Goal: Task Accomplishment & Management: Complete application form

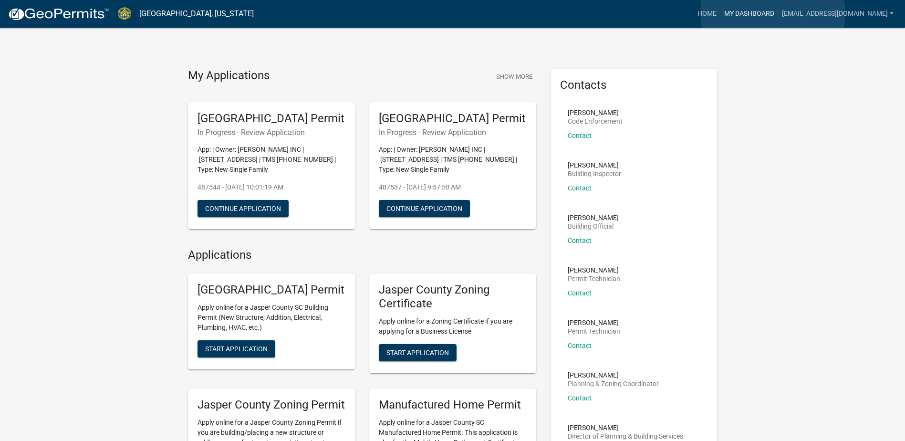
click at [773, 12] on link "My Dashboard" at bounding box center [750, 14] width 58 height 18
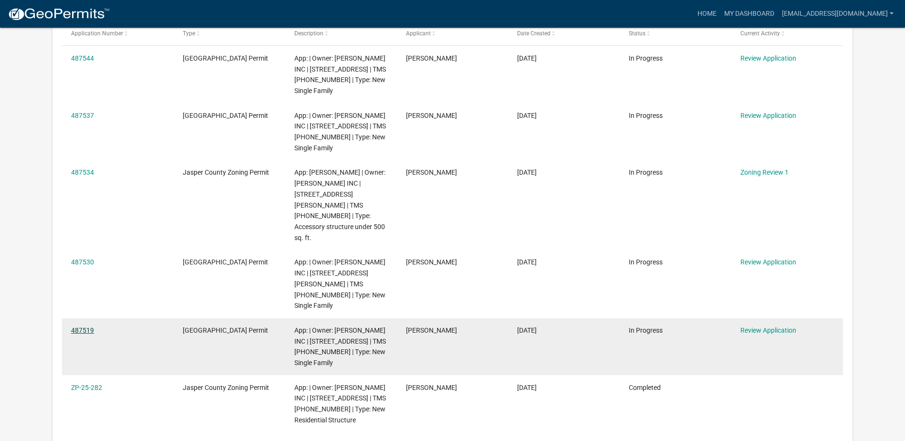
scroll to position [174, 0]
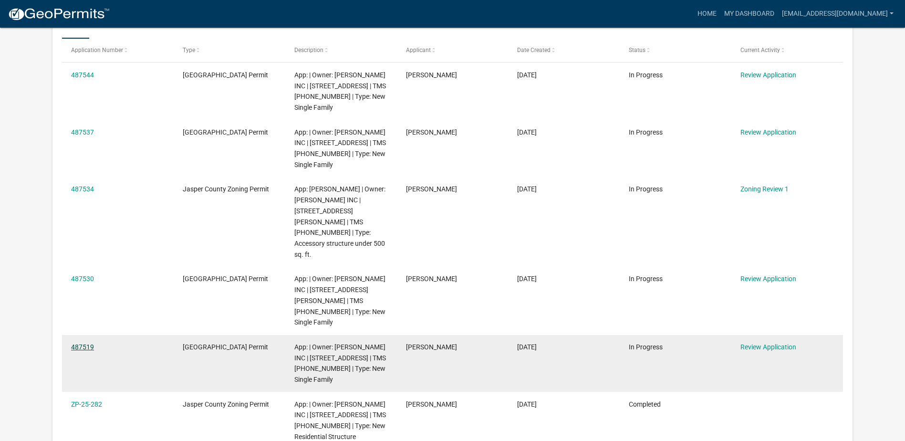
click at [85, 343] on link "487519" at bounding box center [82, 347] width 23 height 8
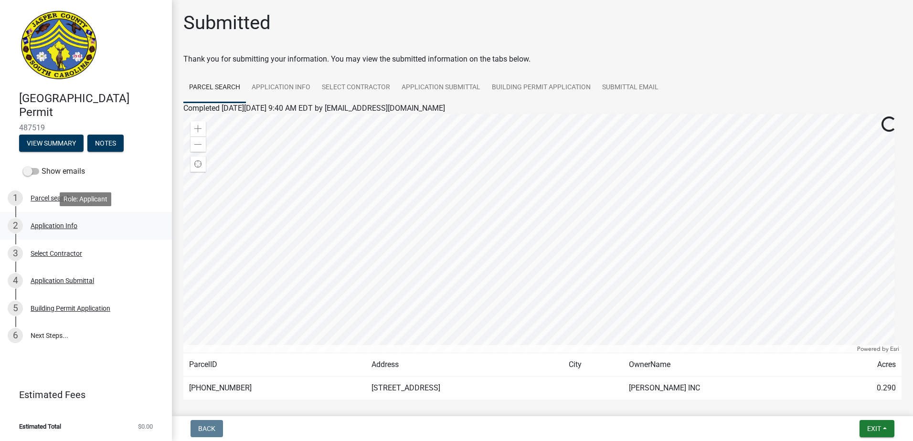
click at [52, 226] on div "Application Info" at bounding box center [54, 225] width 47 height 7
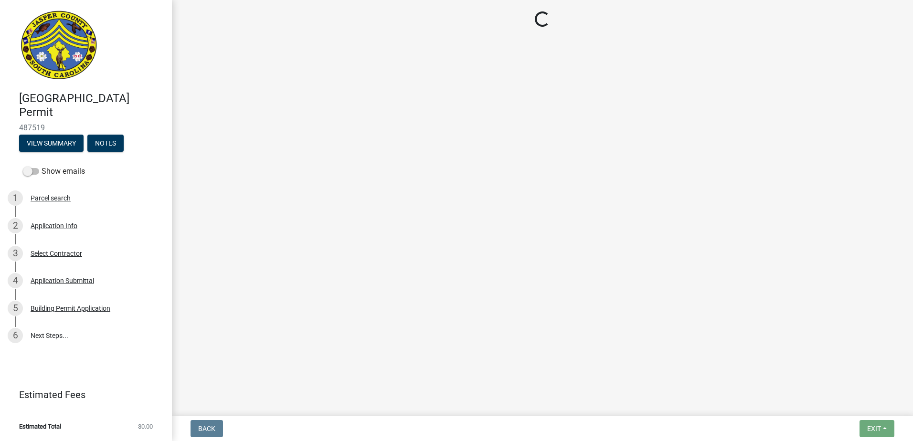
select select "42590599-3c97-479d-b3e9-fbeca9af4fb5"
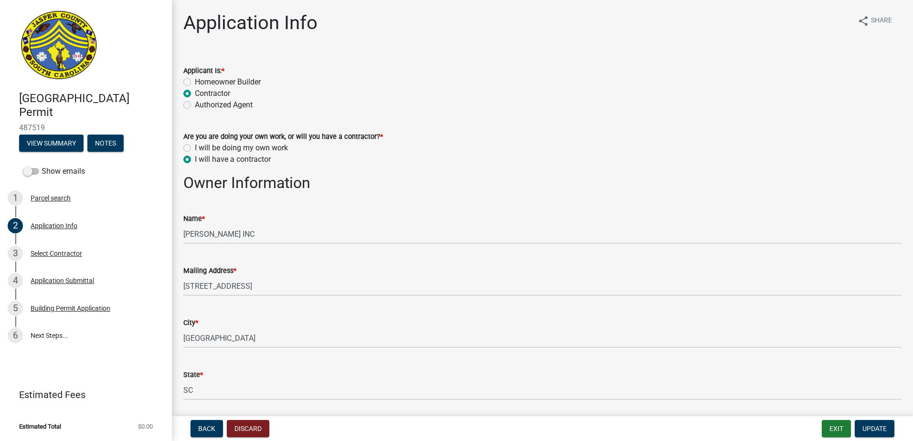
click at [195, 146] on label "I will be doing my own work" at bounding box center [241, 147] width 93 height 11
click at [195, 146] on input "I will be doing my own work" at bounding box center [198, 145] width 6 height 6
radio input "true"
click at [195, 162] on label "I will have a contractor" at bounding box center [233, 159] width 76 height 11
click at [195, 160] on input "I will have a contractor" at bounding box center [198, 157] width 6 height 6
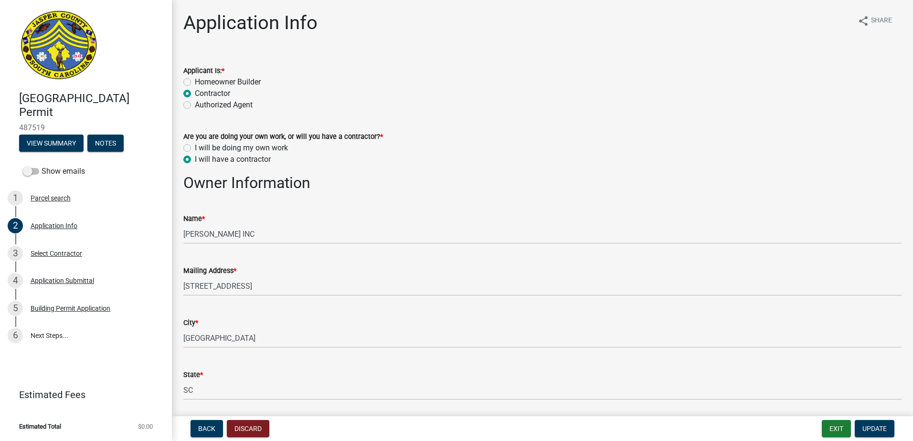
radio input "true"
click at [868, 433] on button "Update" at bounding box center [874, 428] width 40 height 17
click at [874, 429] on span "Update" at bounding box center [874, 429] width 24 height 8
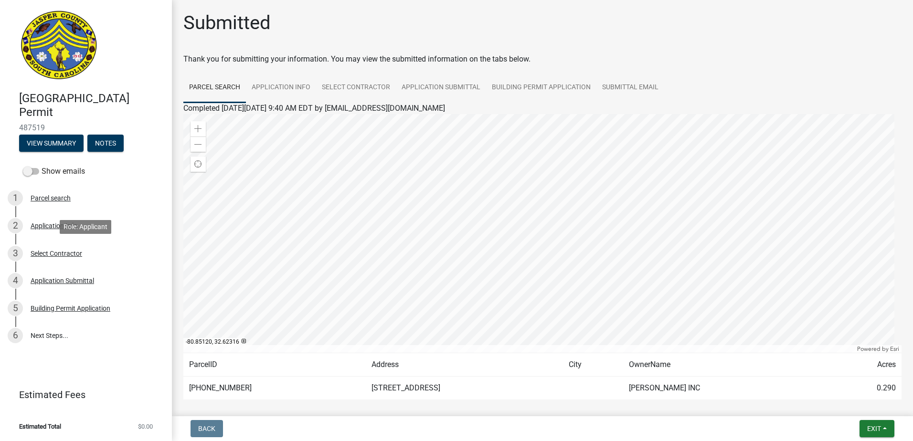
click at [61, 258] on div "3 Select Contractor" at bounding box center [82, 253] width 149 height 15
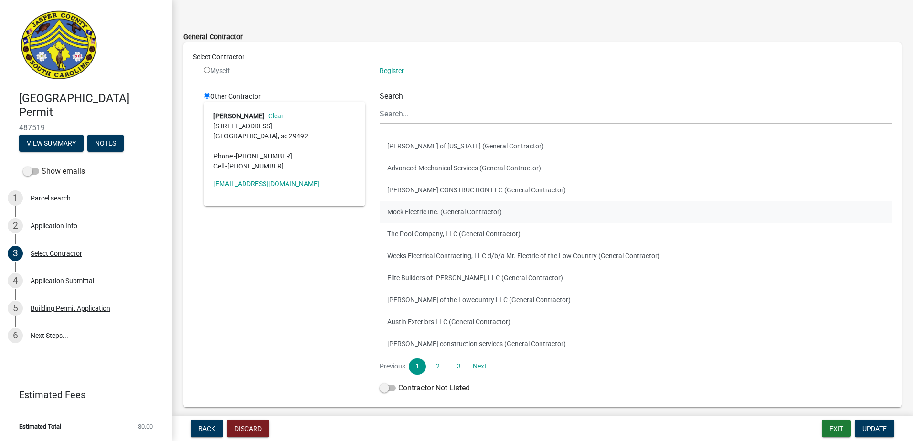
scroll to position [75, 0]
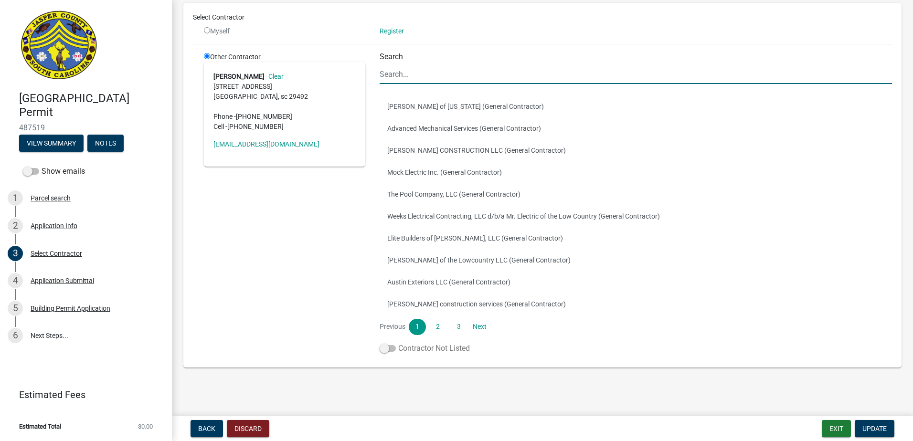
click at [388, 352] on label "Contractor Not Listed" at bounding box center [424, 348] width 90 height 11
click at [398, 343] on input "Contractor Not Listed" at bounding box center [398, 343] width 0 height 0
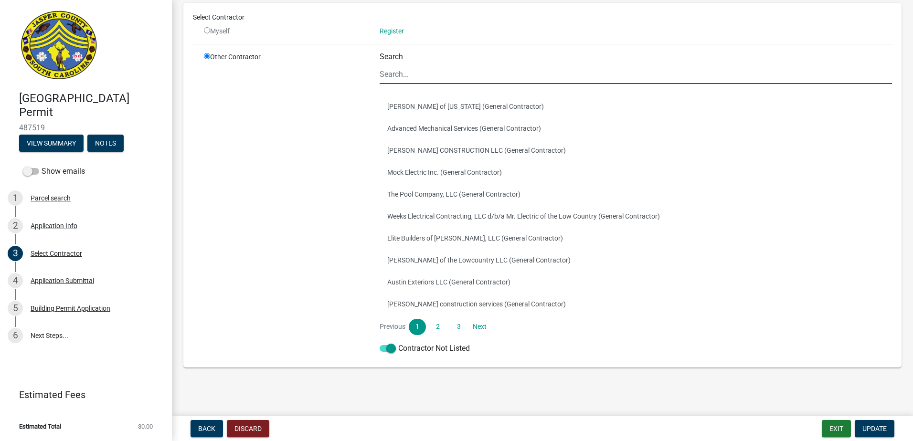
click at [505, 73] on input "Search" at bounding box center [635, 74] width 512 height 20
type input "[PERSON_NAME]"
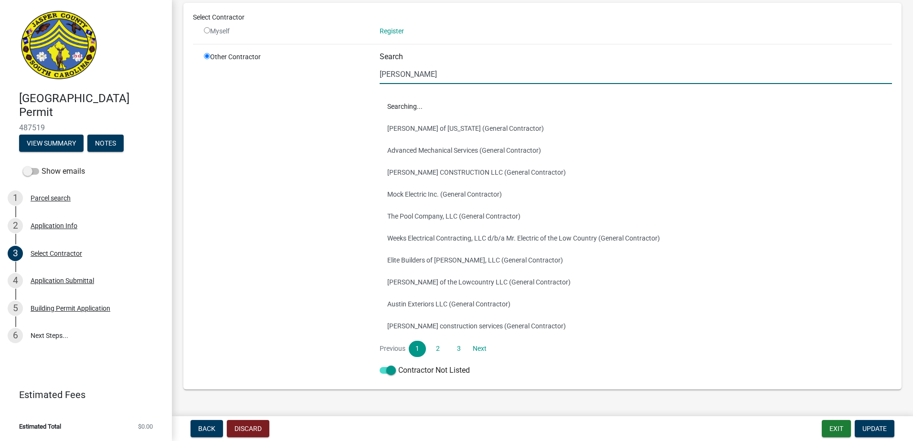
scroll to position [0, 0]
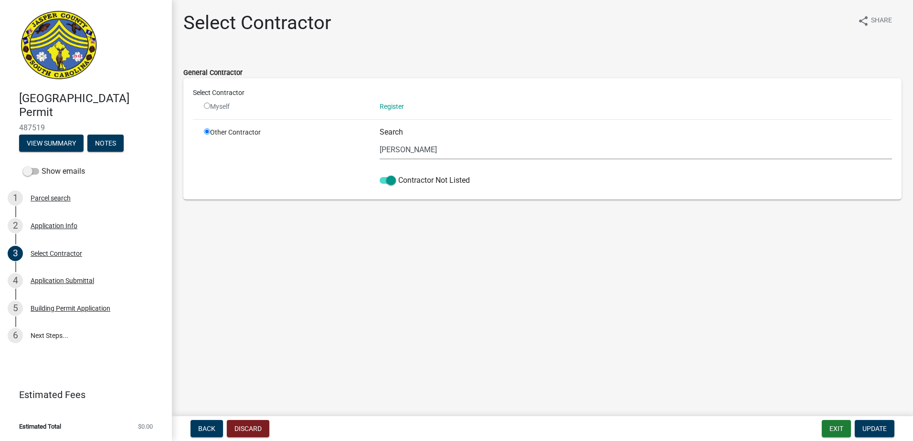
click at [382, 293] on main "Select Contractor share Share General Contractor Select Contractor Myself Regis…" at bounding box center [542, 206] width 741 height 412
click at [872, 427] on span "Update" at bounding box center [874, 429] width 24 height 8
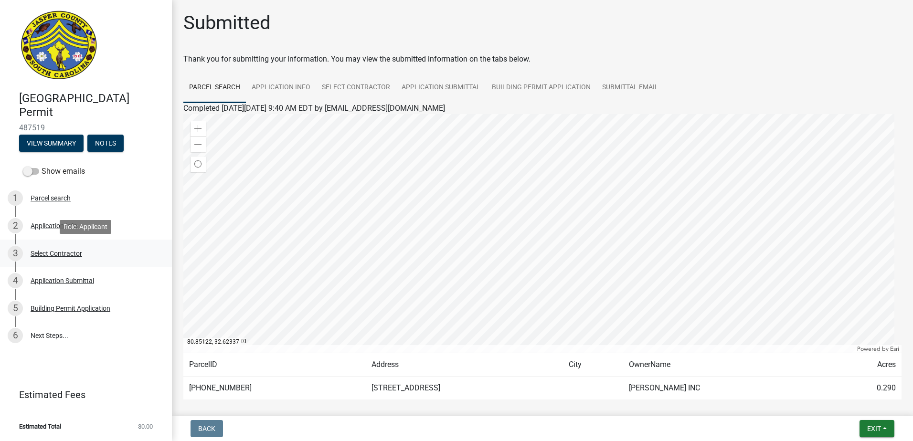
click at [51, 255] on div "Select Contractor" at bounding box center [57, 253] width 52 height 7
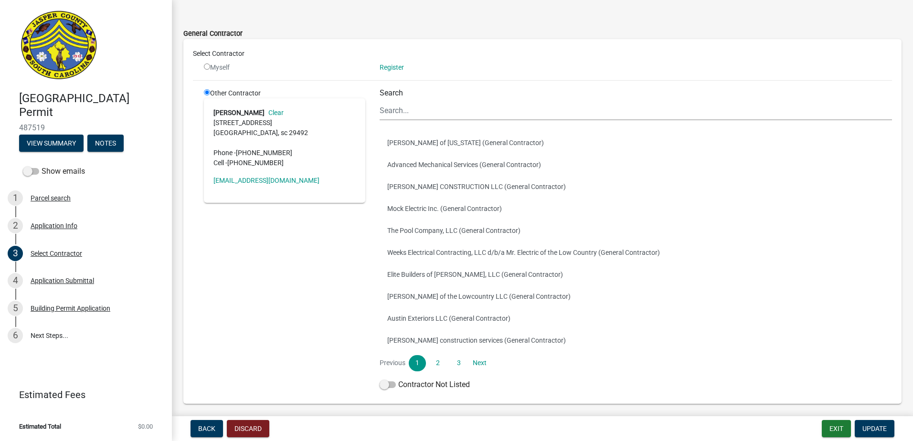
scroll to position [75, 0]
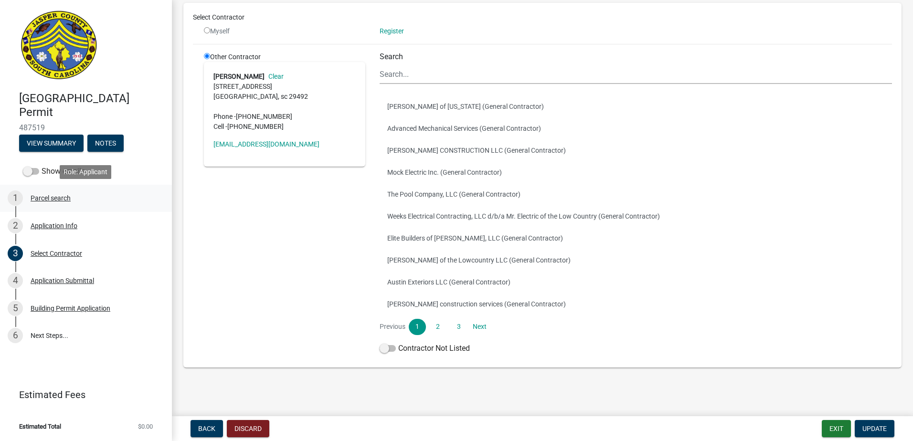
click at [43, 196] on div "Parcel search" at bounding box center [51, 198] width 40 height 7
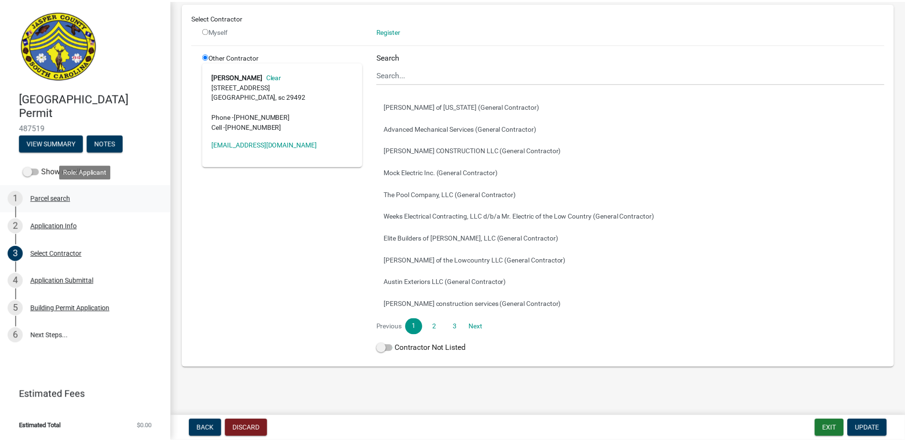
scroll to position [0, 0]
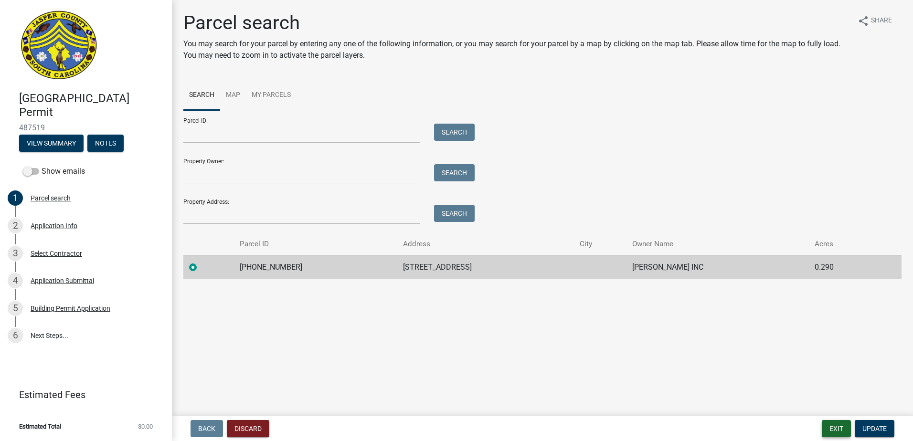
click at [834, 432] on button "Exit" at bounding box center [835, 428] width 29 height 17
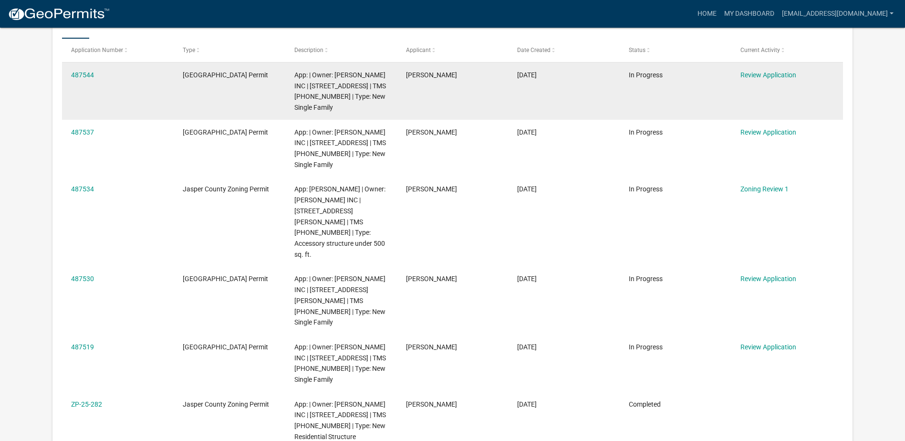
scroll to position [239, 0]
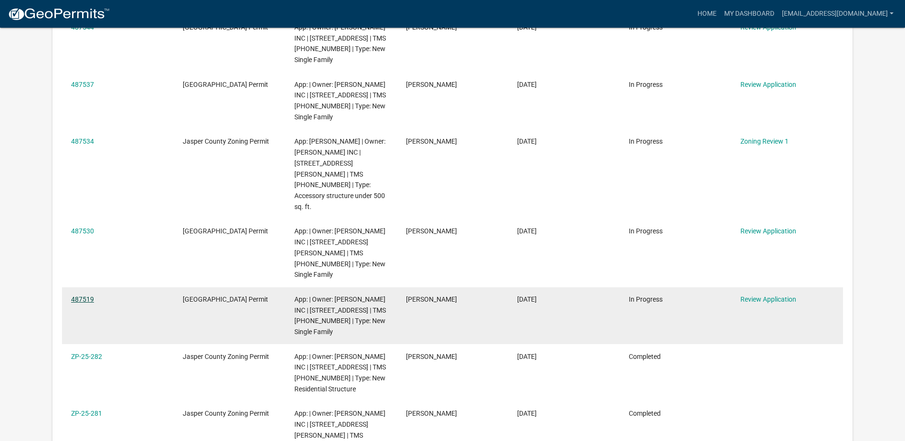
click at [82, 295] on link "487519" at bounding box center [82, 299] width 23 height 8
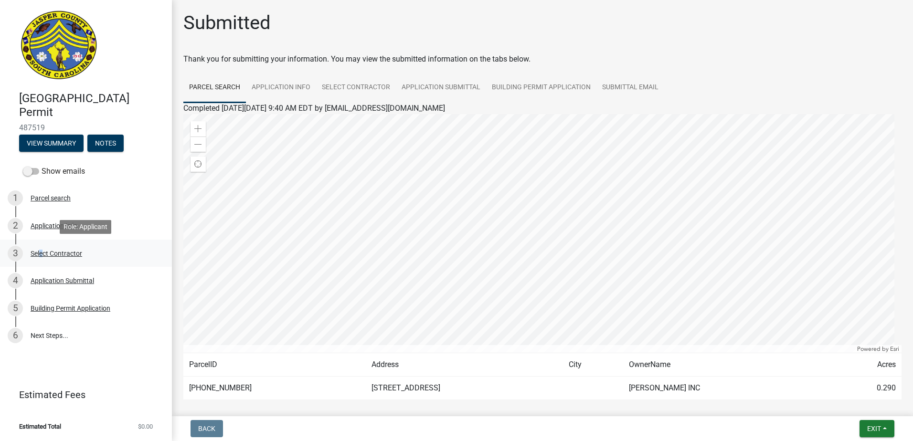
click at [39, 253] on div "Select Contractor" at bounding box center [57, 253] width 52 height 7
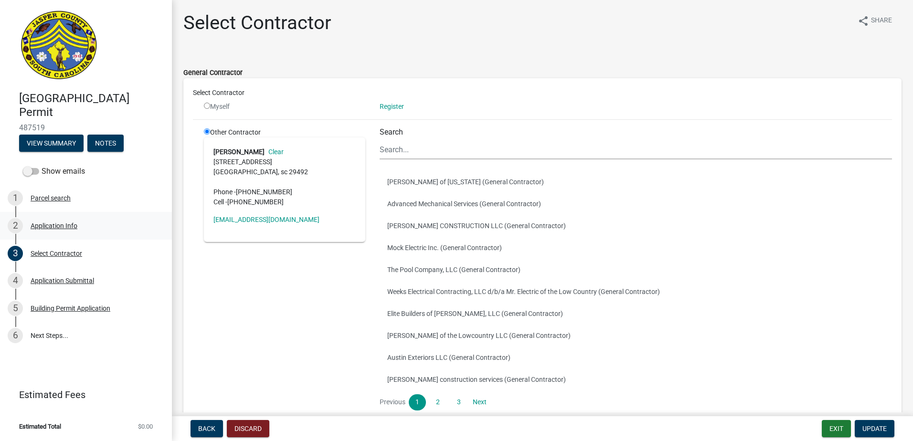
drag, startPoint x: 39, startPoint y: 253, endPoint x: 38, endPoint y: 223, distance: 30.1
click at [38, 223] on div "Application Info" at bounding box center [54, 225] width 47 height 7
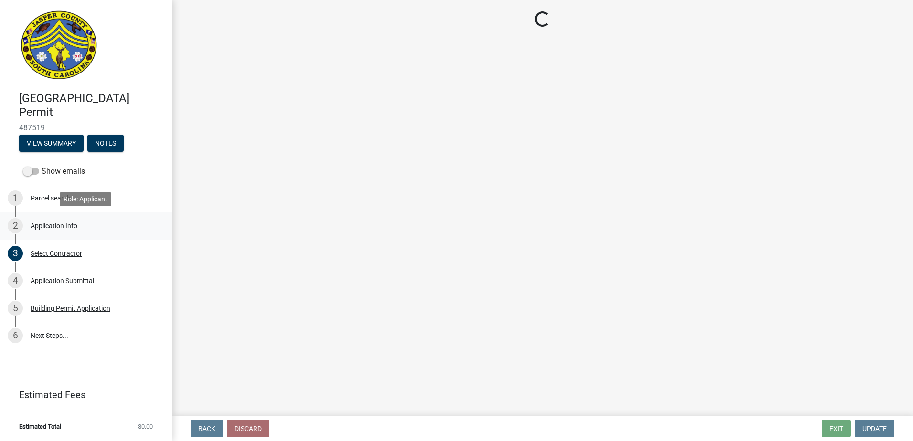
click at [44, 224] on div "Application Info" at bounding box center [54, 225] width 47 height 7
select select "42590599-3c97-479d-b3e9-fbeca9af4fb5"
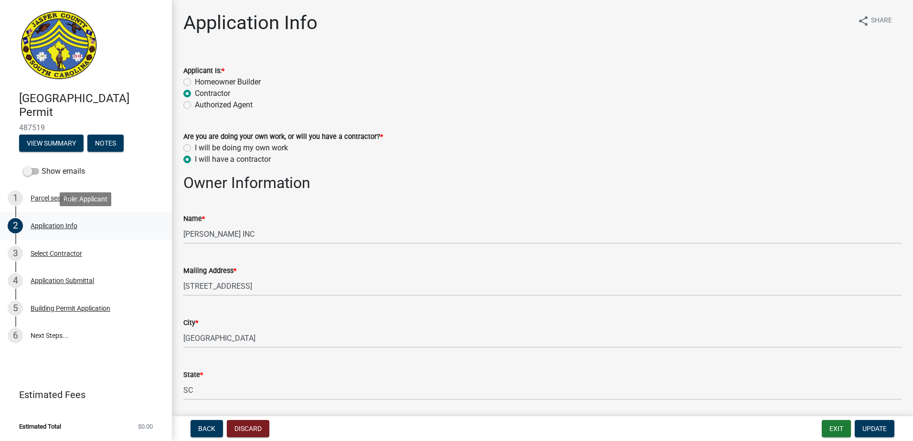
select select "42590599-3c97-479d-b3e9-fbeca9af4fb5"
click at [843, 427] on button "Exit" at bounding box center [835, 428] width 29 height 17
